Goal: Communication & Community: Answer question/provide support

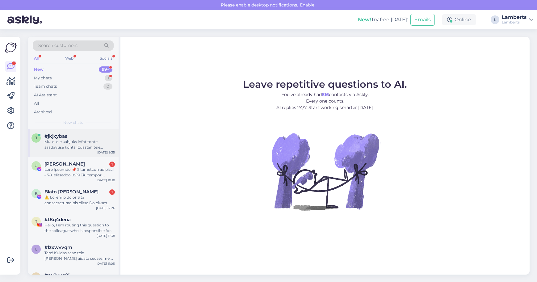
click at [94, 143] on div "Mul ei ole kahjuks infot toote saadavuse kohta. Edastan teie päringu kolleegile…" at bounding box center [79, 144] width 70 height 11
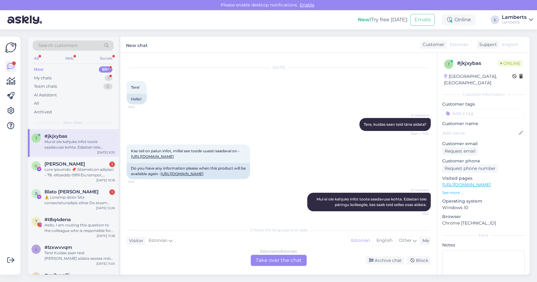
scroll to position [22, 0]
click at [279, 260] on div "Estonian to Estonian Take over the chat" at bounding box center [279, 260] width 56 height 11
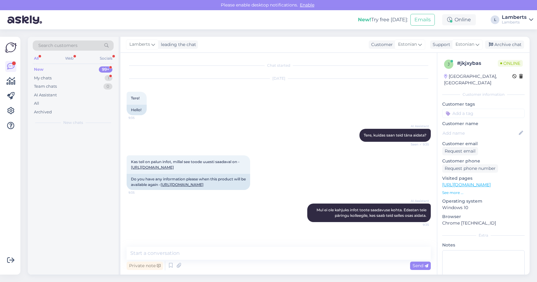
scroll to position [0, 0]
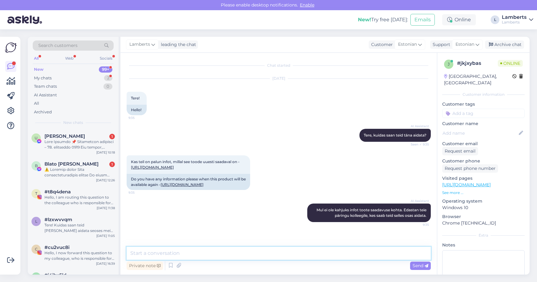
click at [281, 255] on textarea at bounding box center [279, 253] width 304 height 13
type textarea "Tere! Florisene saabub meile taas lattu umbes 2 nädala pärast."
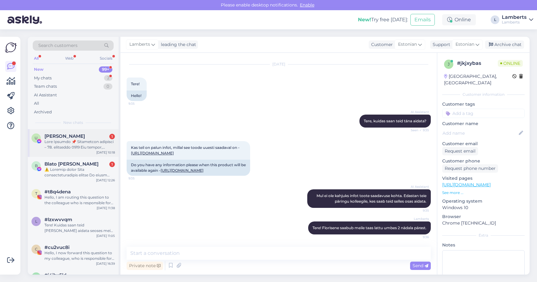
click at [108, 142] on div at bounding box center [79, 144] width 70 height 11
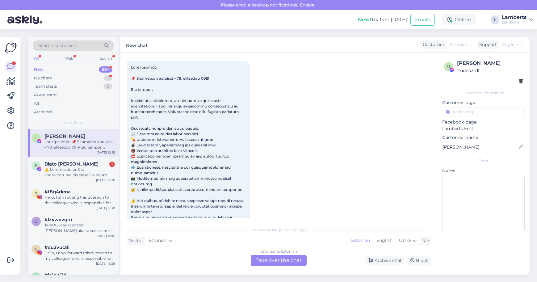
scroll to position [13, 0]
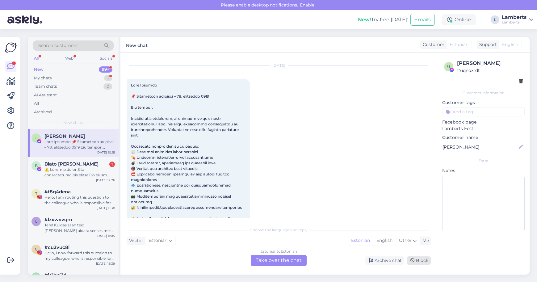
click at [412, 263] on icon at bounding box center [413, 261] width 4 height 4
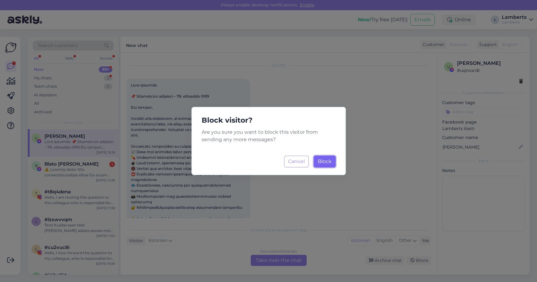
click at [328, 161] on span "Block" at bounding box center [325, 162] width 14 height 6
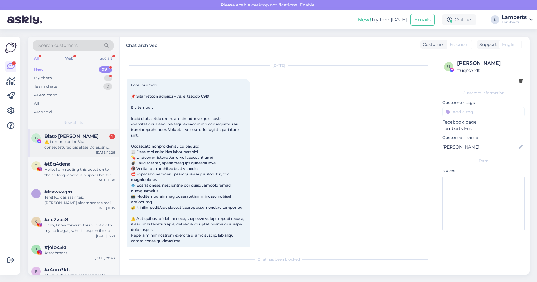
click at [88, 149] on div at bounding box center [79, 144] width 70 height 11
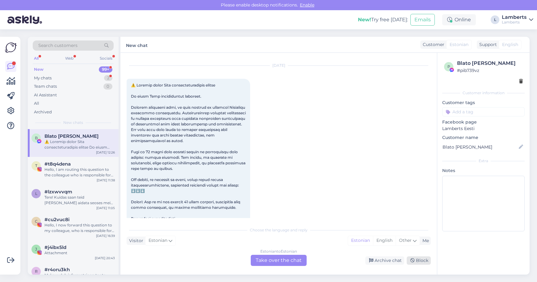
click at [426, 259] on div "Block" at bounding box center [419, 260] width 24 height 8
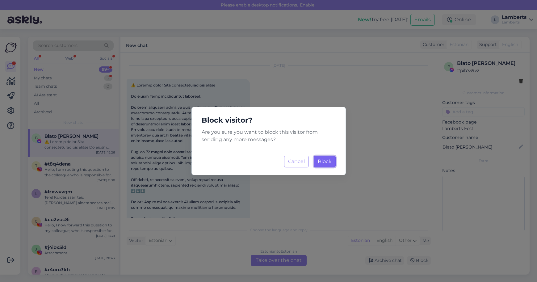
click at [333, 162] on button "Block Loading..." at bounding box center [325, 162] width 22 height 12
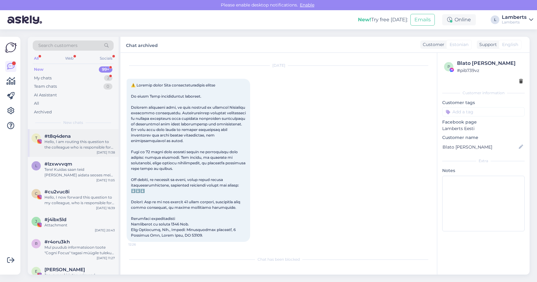
click at [91, 143] on div "Hello, I am routing this question to the colleague who is responsible for this …" at bounding box center [79, 144] width 70 height 11
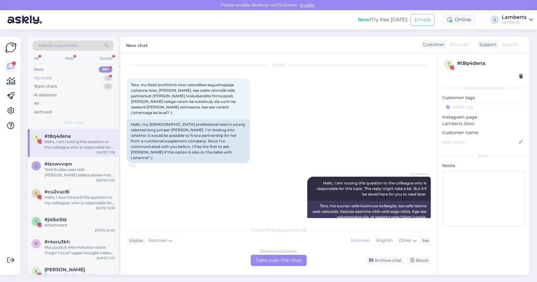
click at [102, 82] on div "My chats 2" at bounding box center [73, 78] width 81 height 9
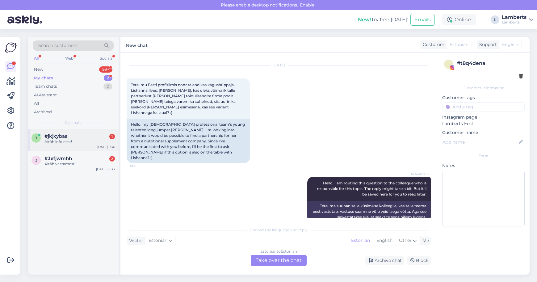
click at [90, 136] on div "#jkjxybas 1" at bounding box center [79, 136] width 70 height 6
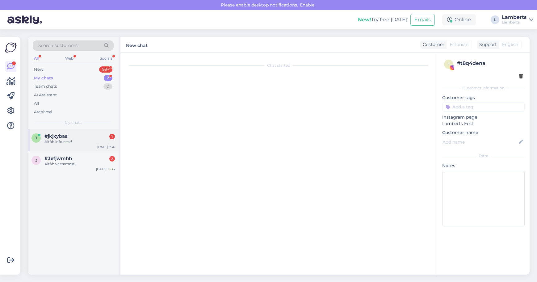
scroll to position [57, 0]
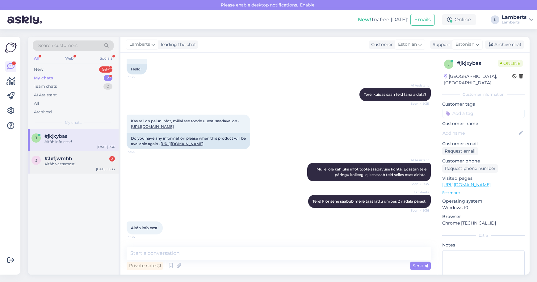
click at [79, 158] on div "#3efjwmhh 2" at bounding box center [79, 159] width 70 height 6
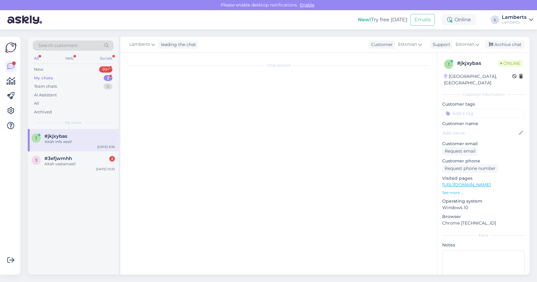
scroll to position [242, 0]
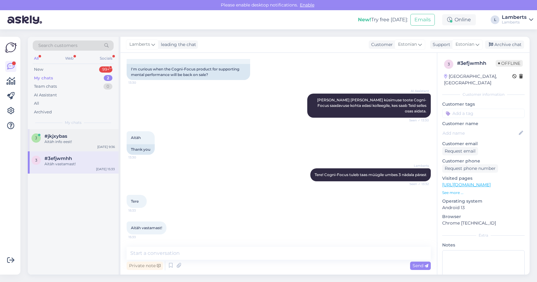
click at [87, 145] on div "j #jkjxybas Aitäh info eest! [DATE] 9:36" at bounding box center [73, 140] width 91 height 22
